Goal: Information Seeking & Learning: Understand process/instructions

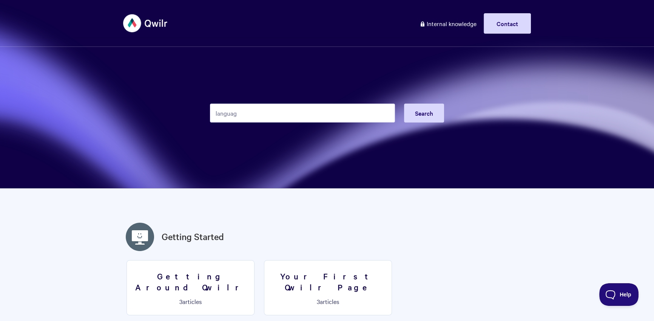
type input "language"
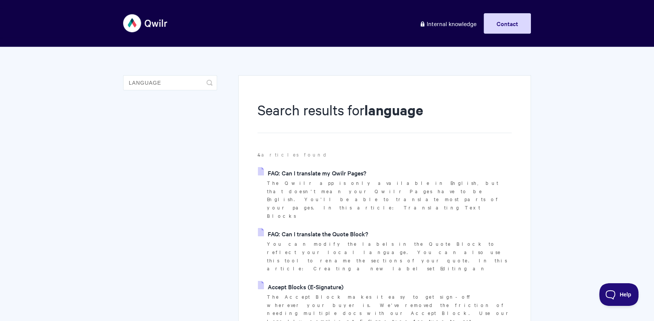
click at [295, 228] on link "FAQ: Can I translate the Quote Block?" at bounding box center [313, 233] width 110 height 11
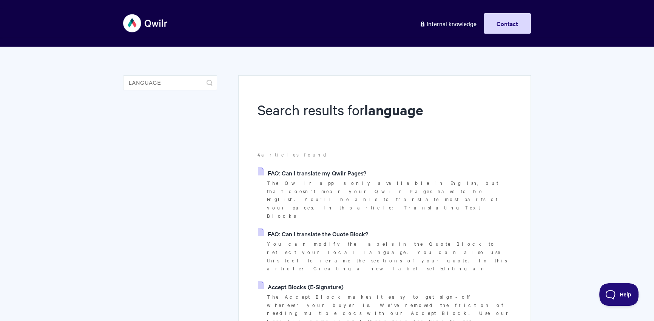
click at [295, 228] on link "FAQ: Can I translate the Quote Block?" at bounding box center [313, 233] width 110 height 11
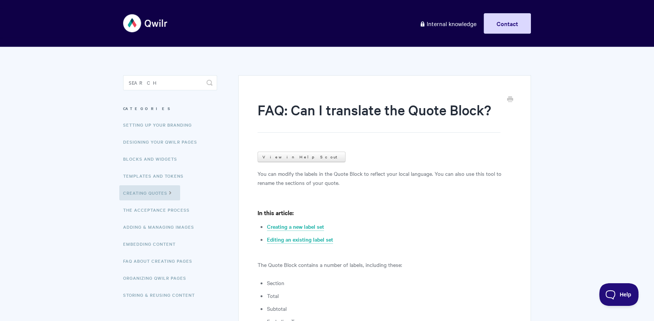
scroll to position [79, 0]
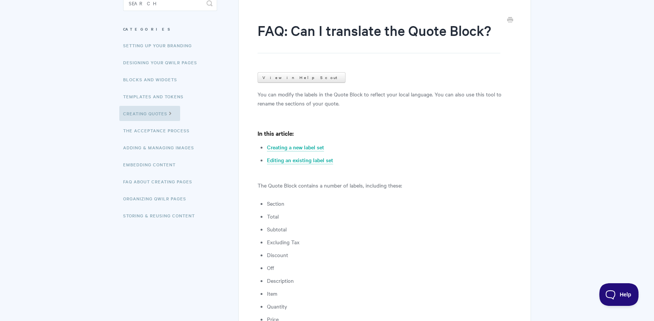
drag, startPoint x: 337, startPoint y: 107, endPoint x: 345, endPoint y: 111, distance: 9.7
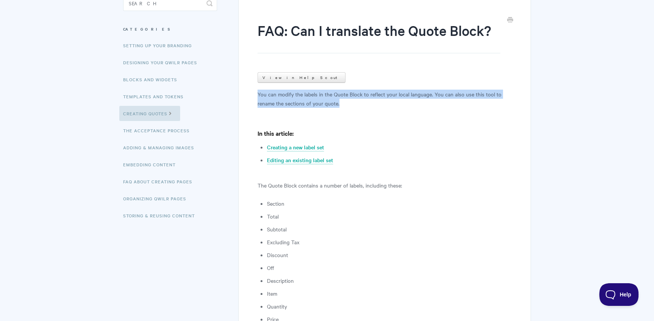
drag, startPoint x: 351, startPoint y: 104, endPoint x: 249, endPoint y: 93, distance: 102.6
copy p "You can modify the labels in the Quote Block to reflect your local language. Yo…"
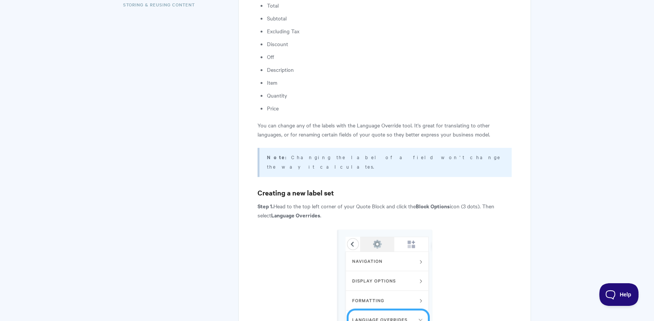
scroll to position [365, 0]
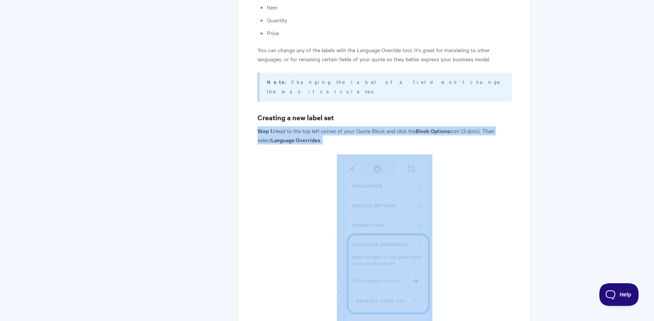
drag, startPoint x: 257, startPoint y: 121, endPoint x: 381, endPoint y: 174, distance: 135.0
copy article "Step 1. Head to the top left corner of your Quote Block and click the Block Opt…"
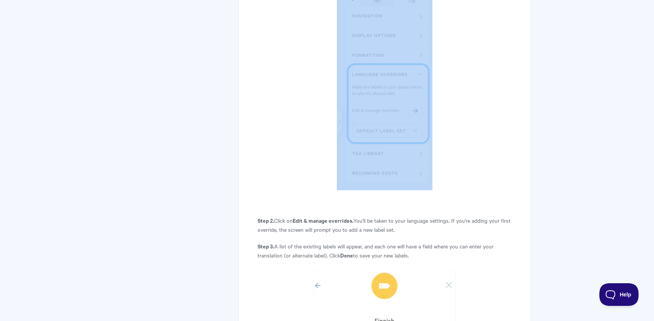
drag, startPoint x: 355, startPoint y: 207, endPoint x: 410, endPoint y: 222, distance: 56.7
click at [410, 222] on p "Step 2. Click on Edit & manage overrides. You'll be taken to your language sett…" at bounding box center [385, 225] width 254 height 18
copy p ". You'll be taken to your language settings. If you're adding your first overri…"
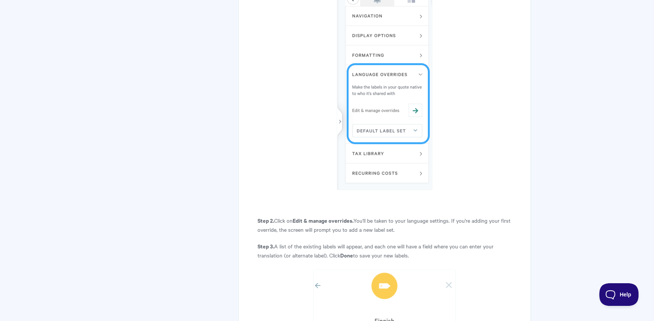
click at [298, 216] on strong "Edit & manage overrides." at bounding box center [323, 220] width 61 height 8
drag, startPoint x: 300, startPoint y: 210, endPoint x: 354, endPoint y: 210, distance: 53.3
click at [354, 216] on p "Step 2. Click on Edit & manage overrides. You'll be taken to your language sett…" at bounding box center [385, 225] width 254 height 18
copy p "Edit & manage overrides"
